Goal: Contribute content: Contribute content

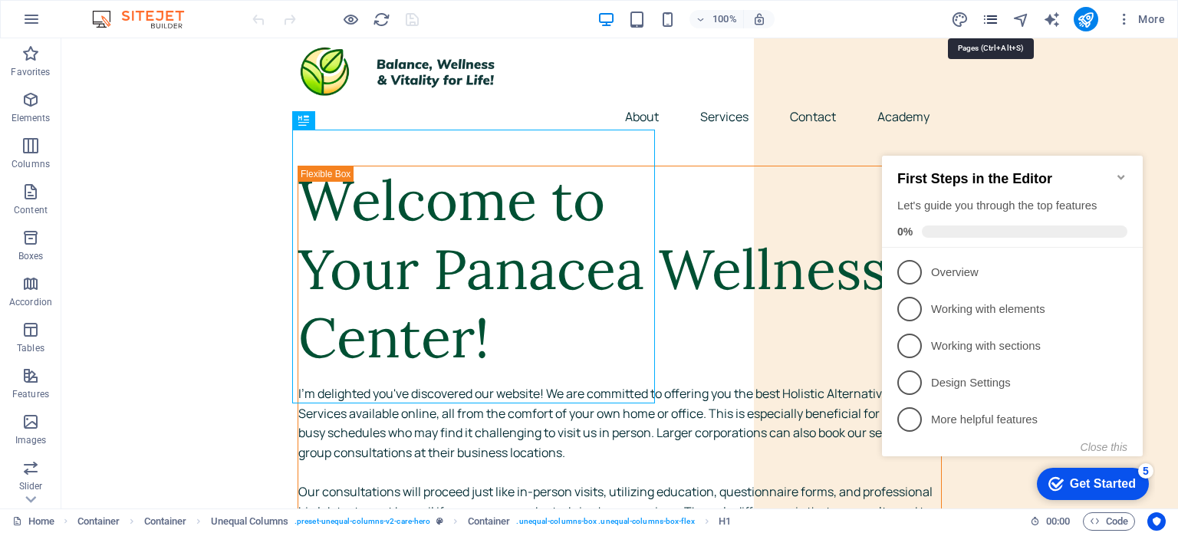
click at [992, 21] on icon "pages" at bounding box center [991, 20] width 18 height 18
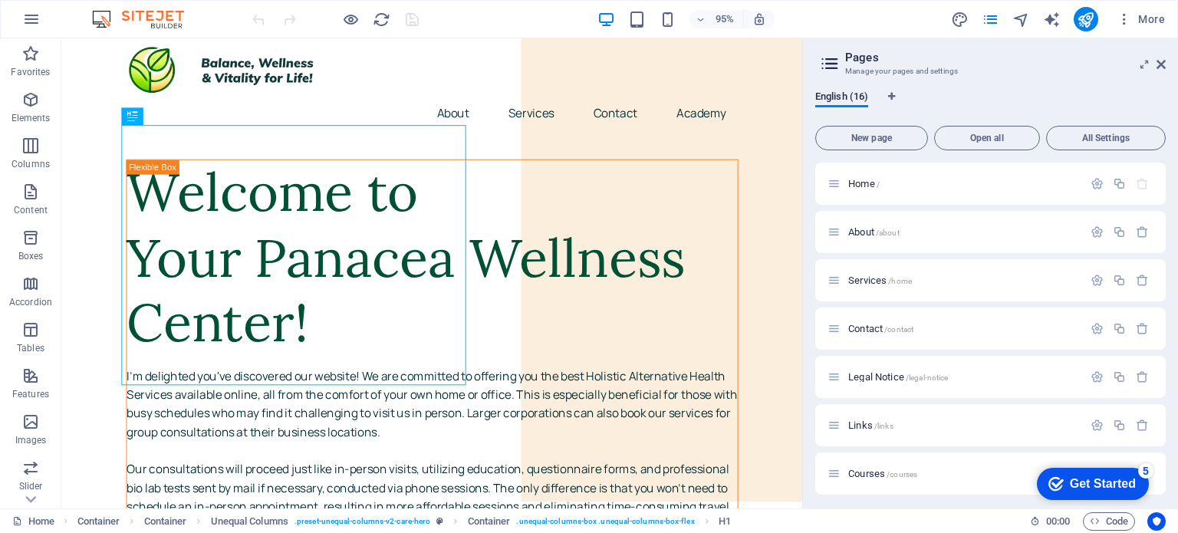
scroll to position [291, 0]
click at [922, 418] on span "Reiki Courses /reiki-14" at bounding box center [893, 424] width 91 height 12
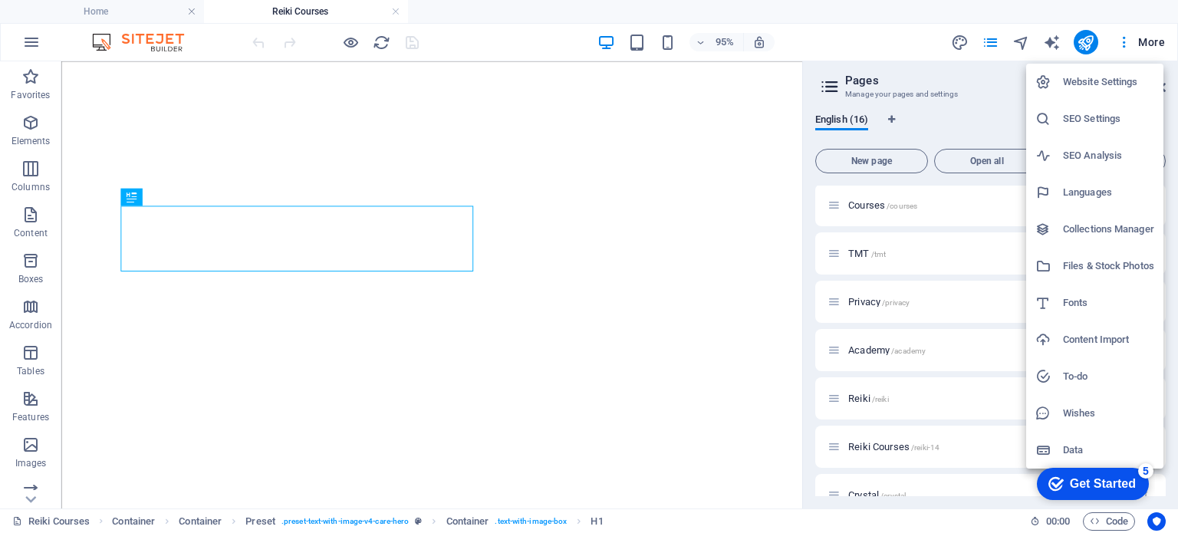
click at [820, 39] on div at bounding box center [589, 266] width 1178 height 533
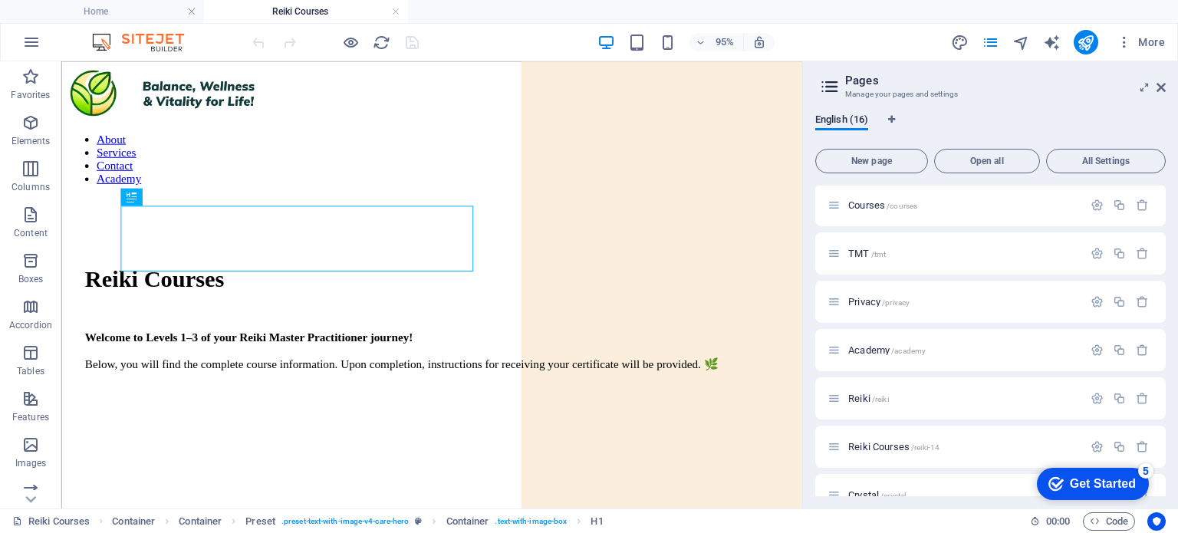
scroll to position [462, 0]
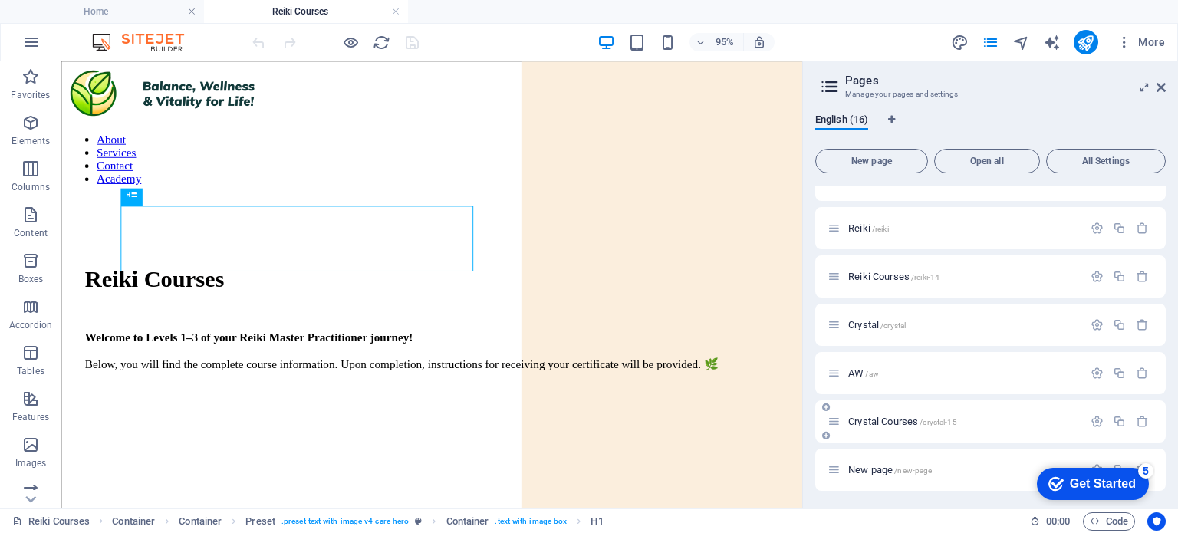
click at [924, 415] on div "Crystal Courses /crystal-15" at bounding box center [955, 422] width 255 height 18
click at [857, 413] on div "Crystal Courses /crystal-15" at bounding box center [955, 422] width 255 height 18
click at [870, 427] on div "Crystal Courses /crystal-15" at bounding box center [955, 422] width 255 height 18
click at [866, 426] on span "Crystal Courses /crystal-15" at bounding box center [902, 422] width 109 height 12
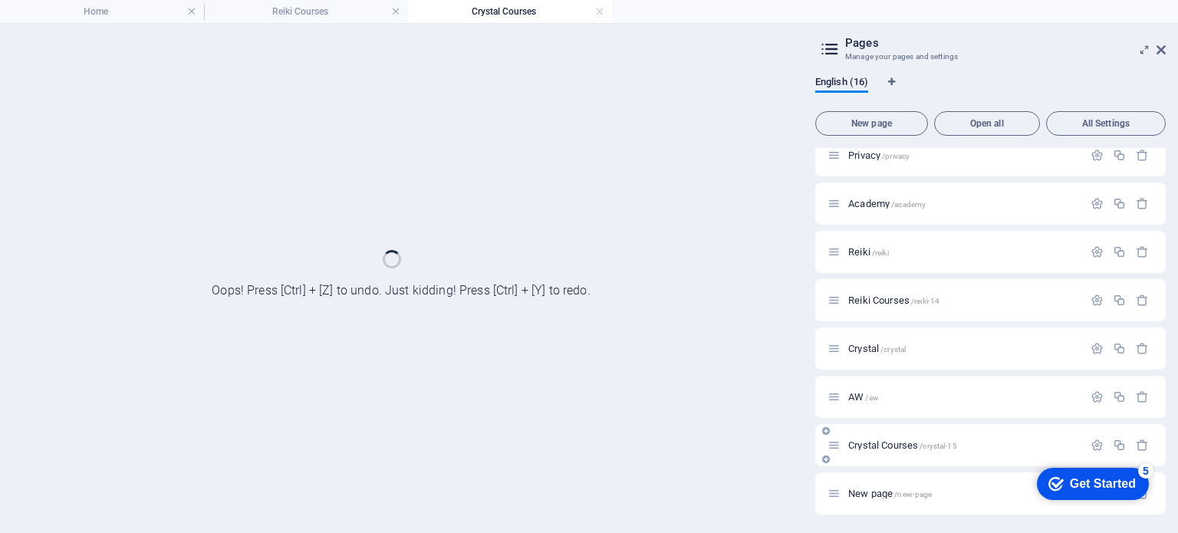
scroll to position [400, 0]
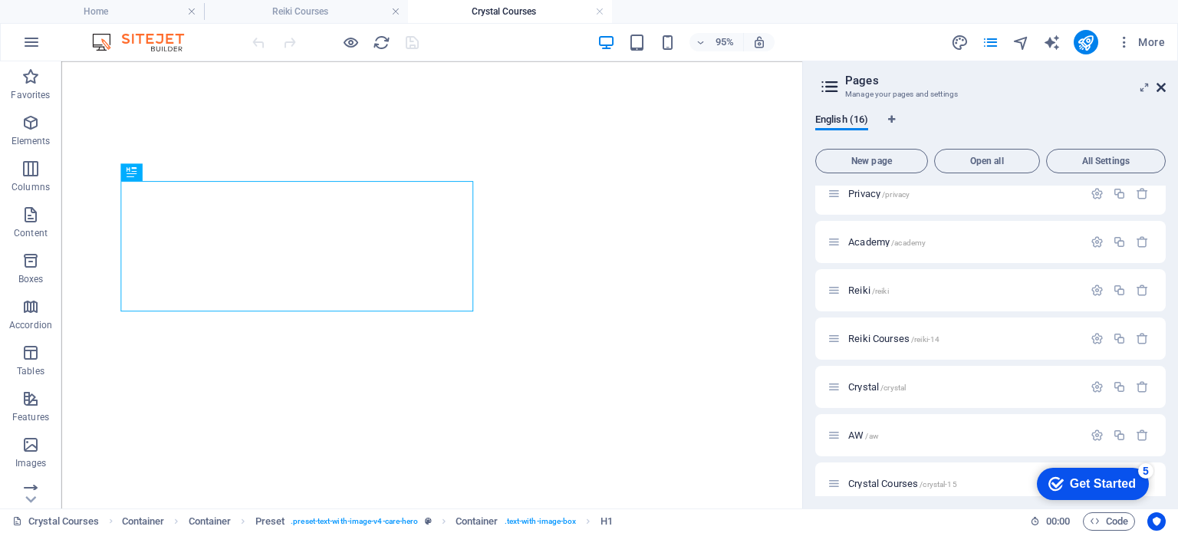
click at [1160, 91] on icon at bounding box center [1161, 87] width 9 height 12
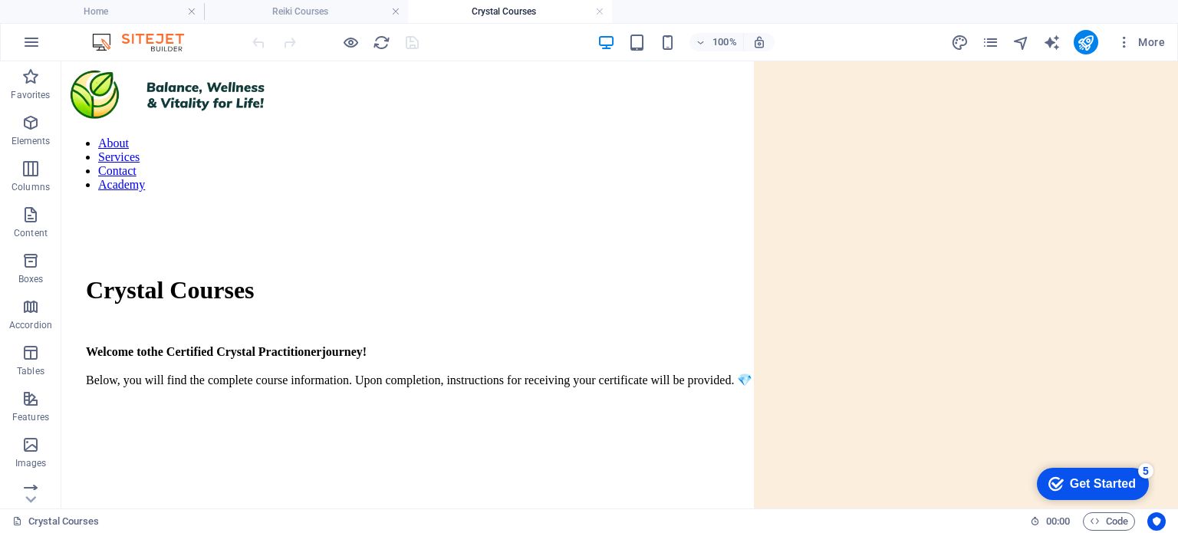
scroll to position [2311, 0]
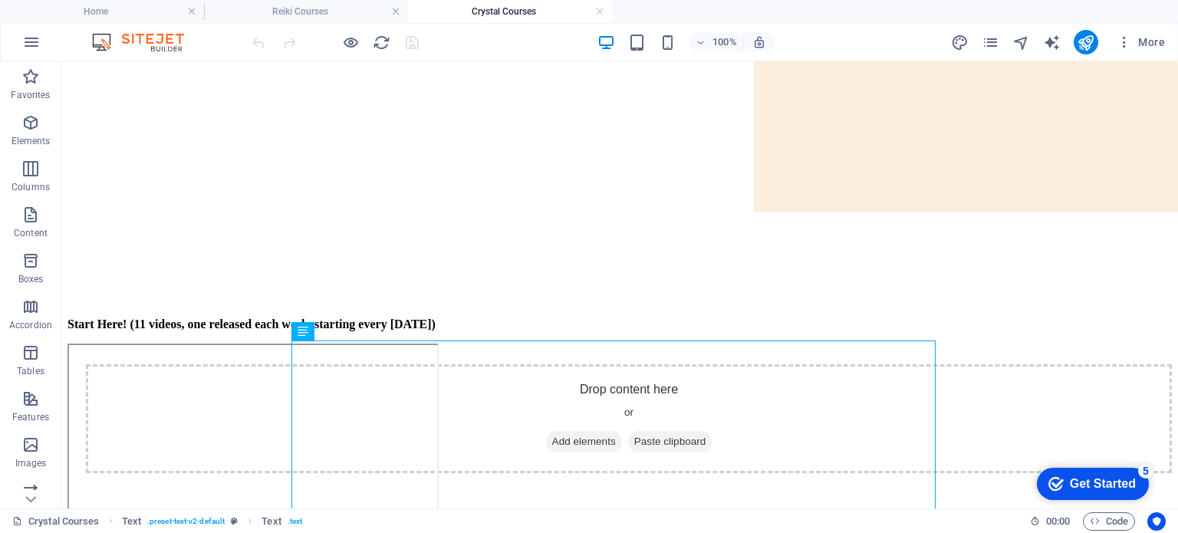
scroll to position [218, 0]
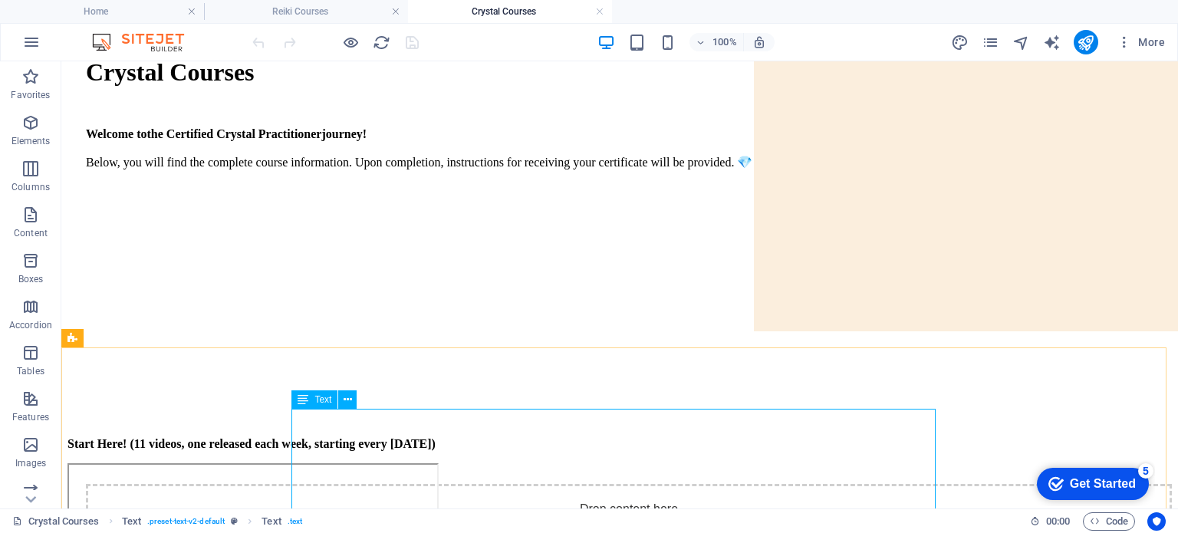
click at [301, 402] on icon at bounding box center [303, 399] width 11 height 18
click at [326, 405] on div "Text" at bounding box center [314, 399] width 46 height 18
click at [334, 401] on div "Text" at bounding box center [314, 399] width 46 height 18
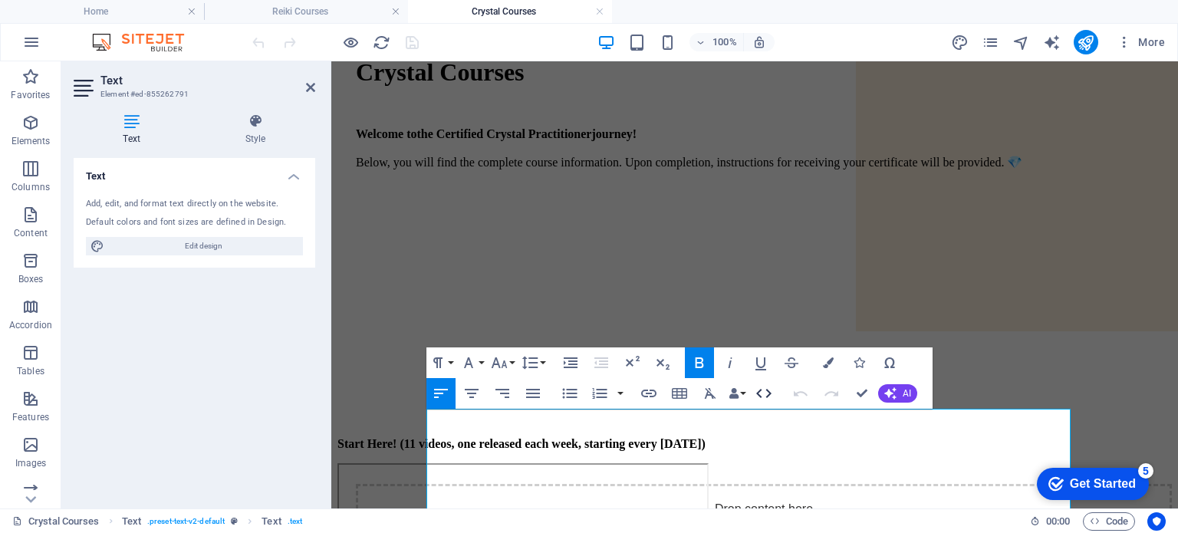
click at [766, 392] on icon "button" at bounding box center [764, 393] width 18 height 18
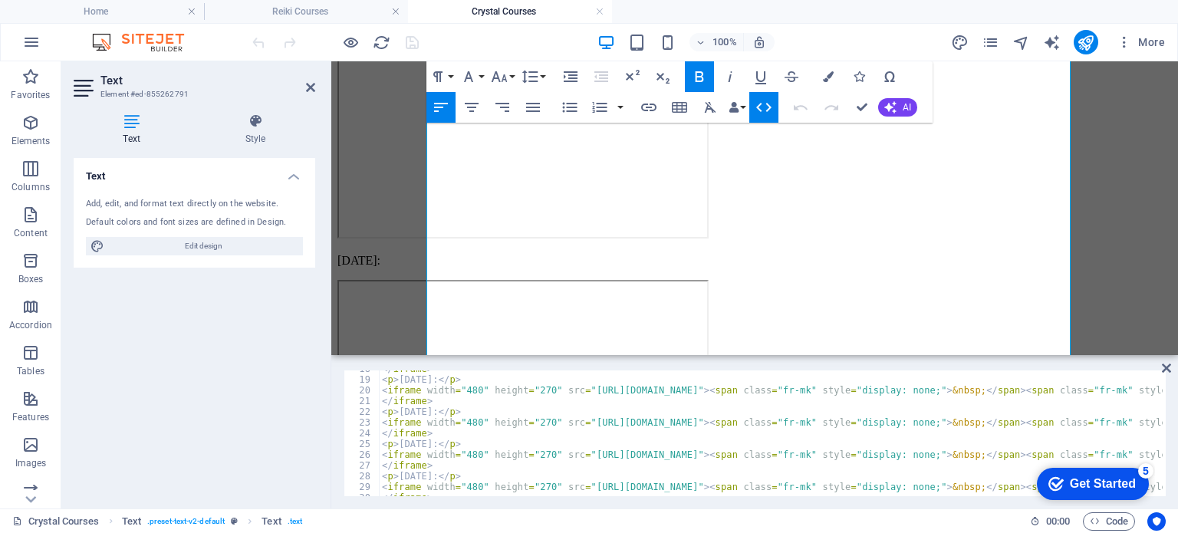
scroll to position [189, 0]
type textarea "<iframe width="480" height="270" src="[URL][DOMAIN_NAME]"><span class="fr-mk" s…"
click at [888, 267] on div "Start Here! (11 videos, one released each week, starting every [DATE]) <span cl…" at bounding box center [754, 336] width 834 height 3182
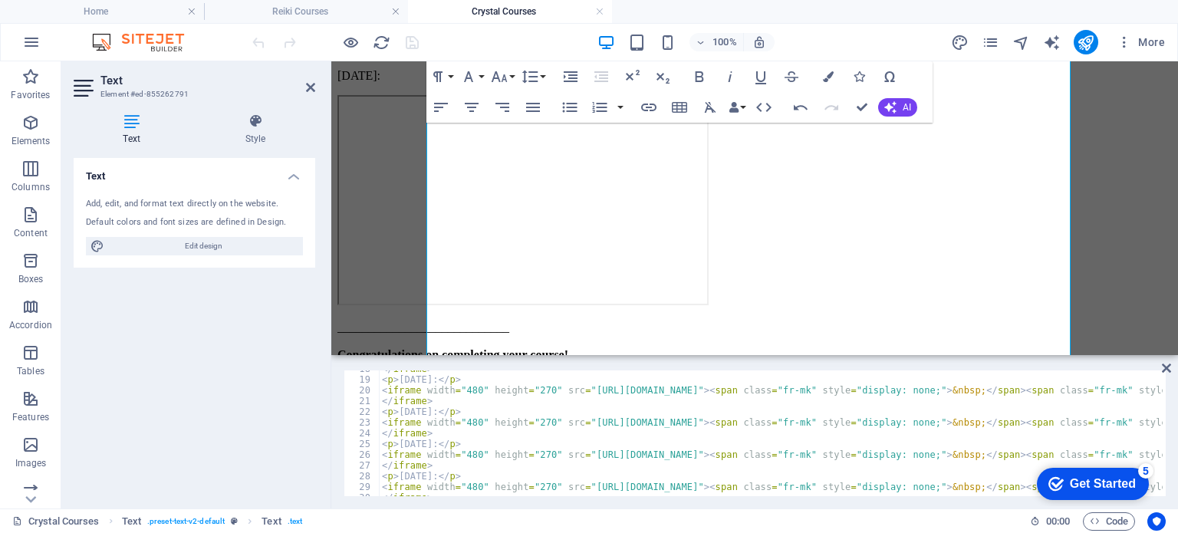
scroll to position [3371, 0]
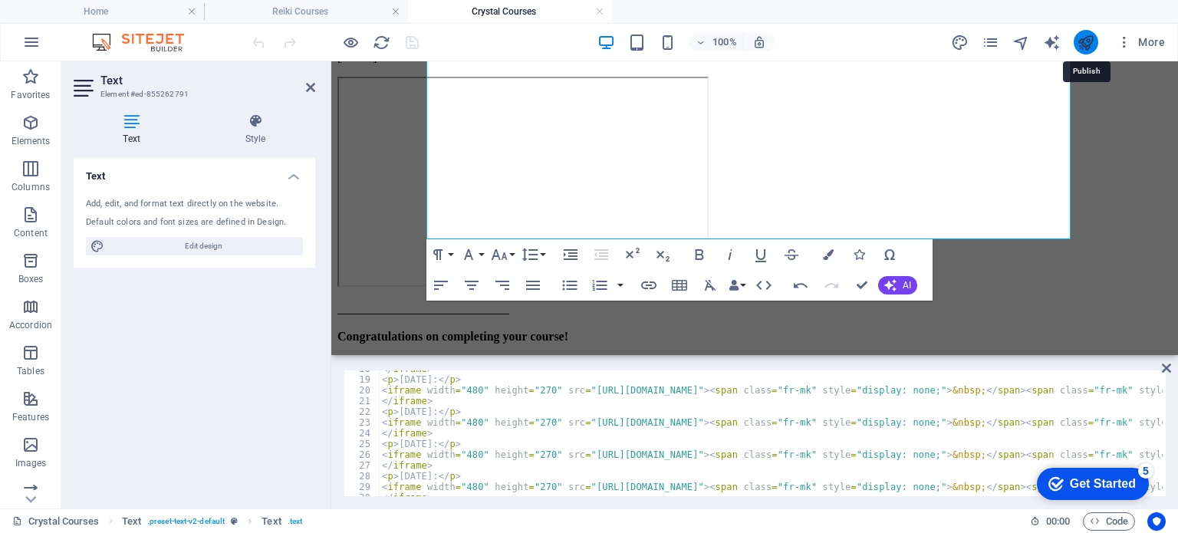
click at [1090, 38] on icon "publish" at bounding box center [1086, 43] width 18 height 18
